Goal: Check status

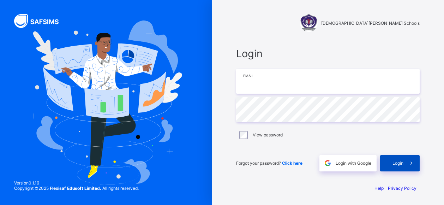
type input "**********"
click at [397, 160] on div "Login" at bounding box center [400, 163] width 40 height 16
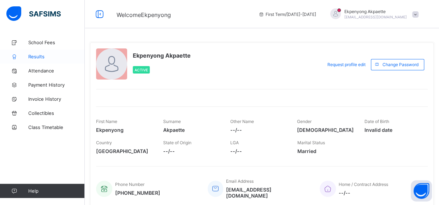
click at [36, 53] on link "Results" at bounding box center [42, 56] width 85 height 14
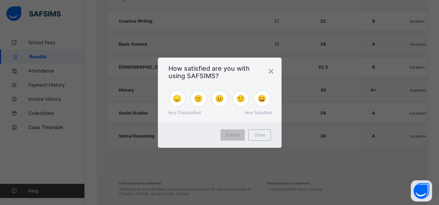
scroll to position [471, 0]
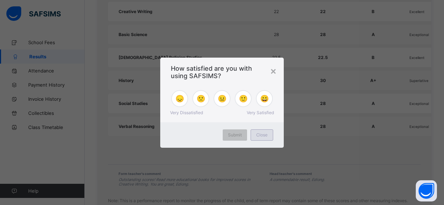
click at [267, 135] on span "Close" at bounding box center [261, 134] width 11 height 5
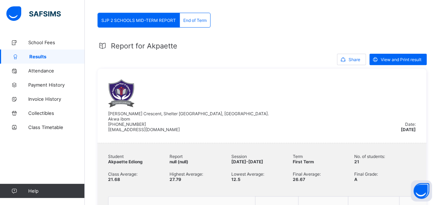
scroll to position [106, 0]
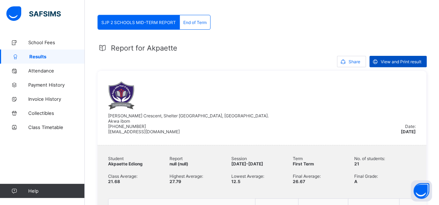
click at [397, 60] on span "View and Print result" at bounding box center [401, 61] width 41 height 5
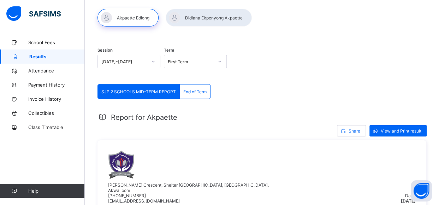
scroll to position [0, 0]
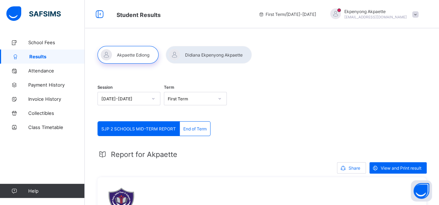
click at [202, 54] on div at bounding box center [209, 55] width 86 height 18
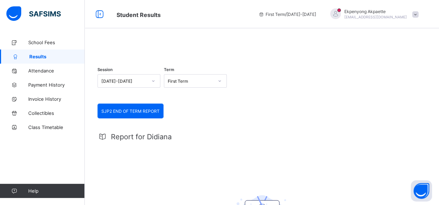
click at [140, 46] on div at bounding box center [261, 46] width 329 height 0
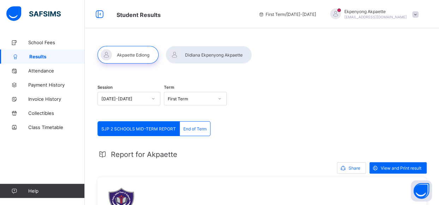
click at [206, 57] on div at bounding box center [209, 55] width 86 height 18
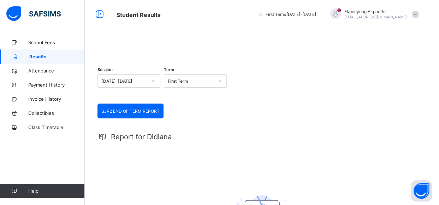
click at [133, 46] on div at bounding box center [261, 46] width 329 height 0
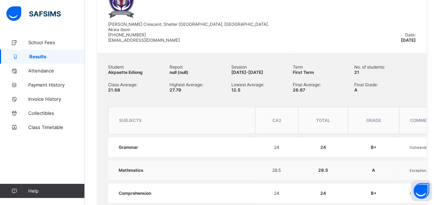
scroll to position [18, 0]
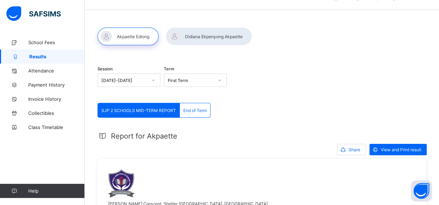
click at [208, 37] on div at bounding box center [209, 37] width 86 height 18
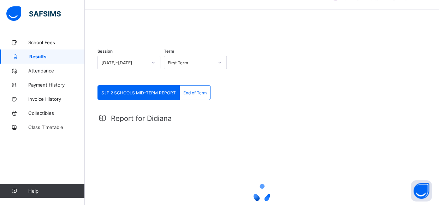
scroll to position [0, 0]
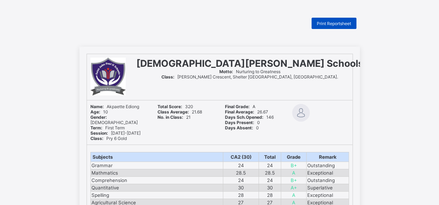
click at [338, 22] on span "Print Reportsheet" at bounding box center [334, 23] width 34 height 5
